Goal: Navigation & Orientation: Understand site structure

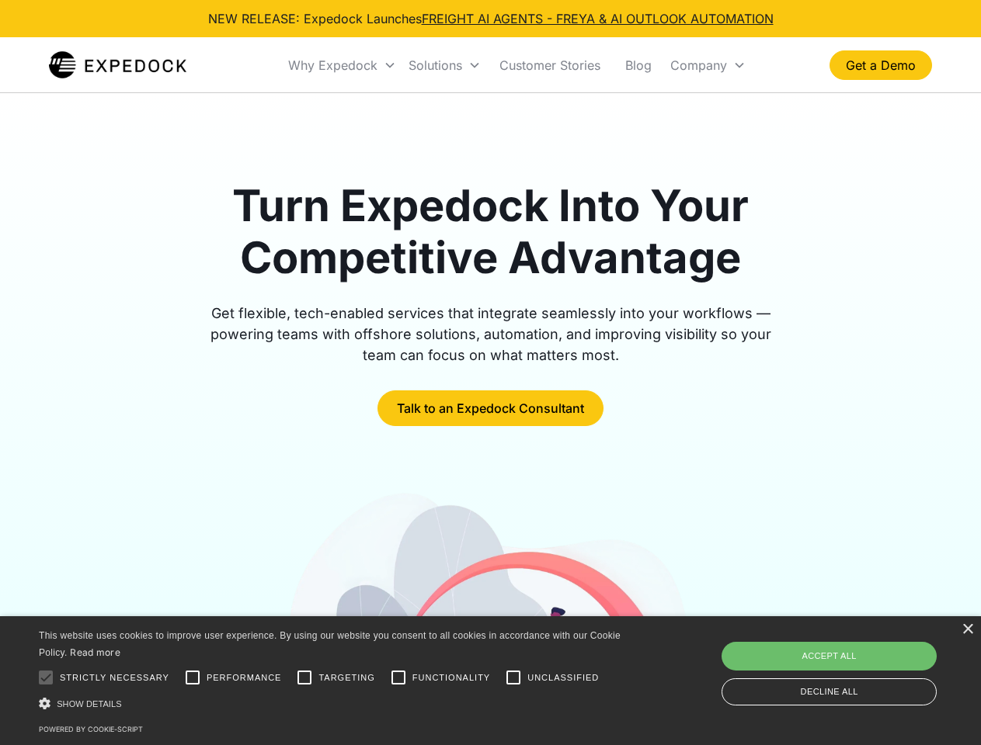
click at [342, 65] on div "Why Expedock" at bounding box center [332, 65] width 89 height 16
click at [444, 65] on div "Solutions" at bounding box center [435, 65] width 54 height 16
click at [707, 65] on div "Company" at bounding box center [698, 65] width 57 height 16
click at [46, 678] on div at bounding box center [45, 677] width 31 height 31
click at [193, 678] on input "Performance" at bounding box center [192, 677] width 31 height 31
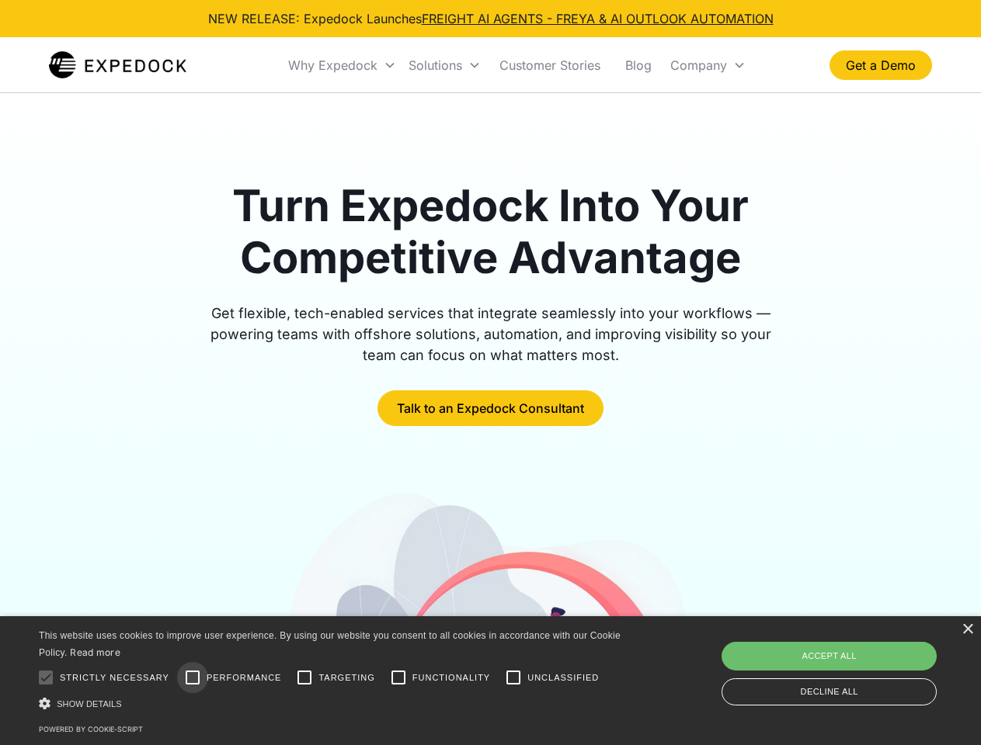
checkbox input "true"
click at [304, 678] on input "Targeting" at bounding box center [304, 677] width 31 height 31
checkbox input "true"
click at [398, 678] on input "Functionality" at bounding box center [398, 677] width 31 height 31
checkbox input "true"
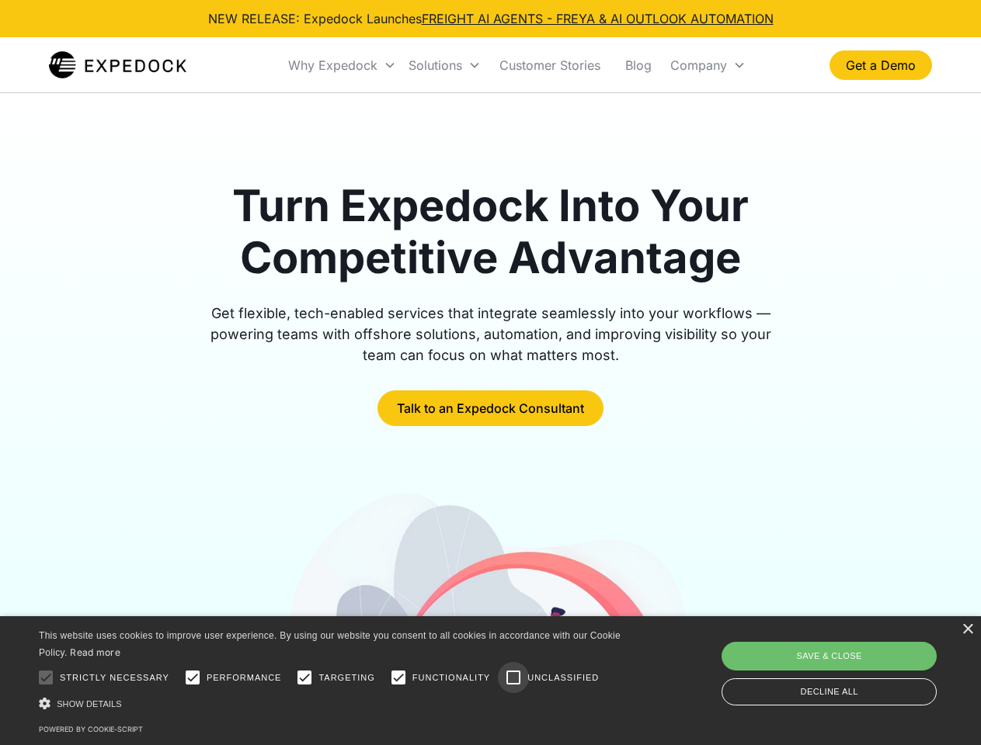
click at [513, 678] on input "Unclassified" at bounding box center [513, 677] width 31 height 31
checkbox input "true"
click at [332, 704] on div "Show details Hide details" at bounding box center [332, 704] width 587 height 16
